Goal: Task Accomplishment & Management: Manage account settings

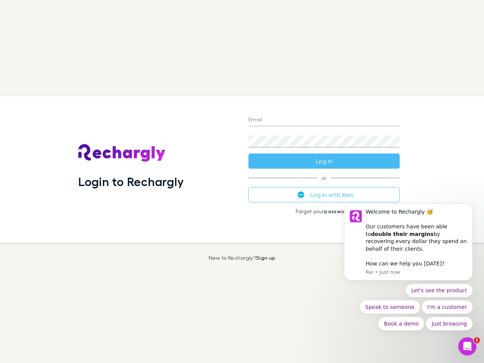
click at [242, 182] on div "Login to Rechargly" at bounding box center [157, 169] width 170 height 147
click at [324, 120] on input "Email" at bounding box center [324, 120] width 151 height 12
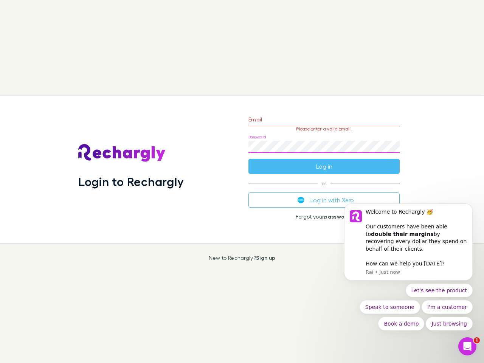
click at [324, 161] on form "Email Please enter a valid email. Password Log in" at bounding box center [324, 141] width 151 height 66
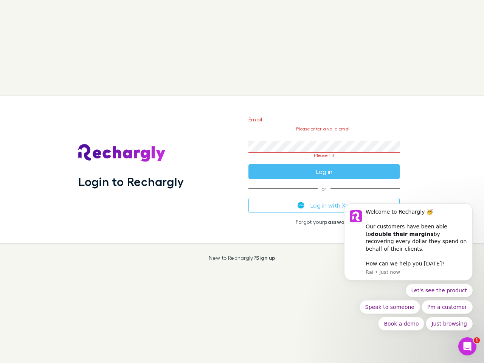
click at [324, 195] on div "Email Please enter a valid email. Password Please fill Log in or Log in with Xe…" at bounding box center [323, 169] width 163 height 147
click at [409, 246] on div "Welcome to Rechargly 🥳 ​ Our customers have been able to double their margins b…" at bounding box center [416, 230] width 101 height 45
